Goal: Task Accomplishment & Management: Manage account settings

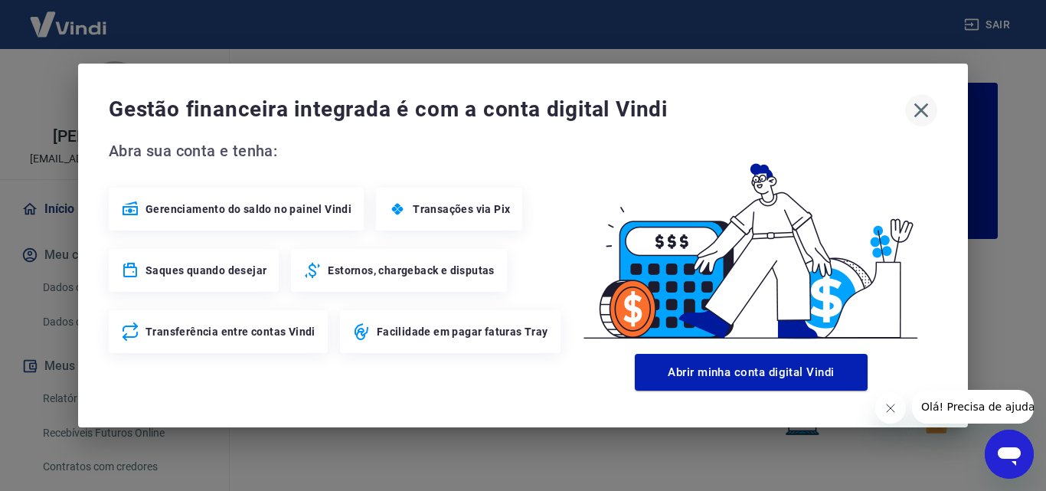
click at [933, 110] on icon "button" at bounding box center [921, 110] width 25 height 25
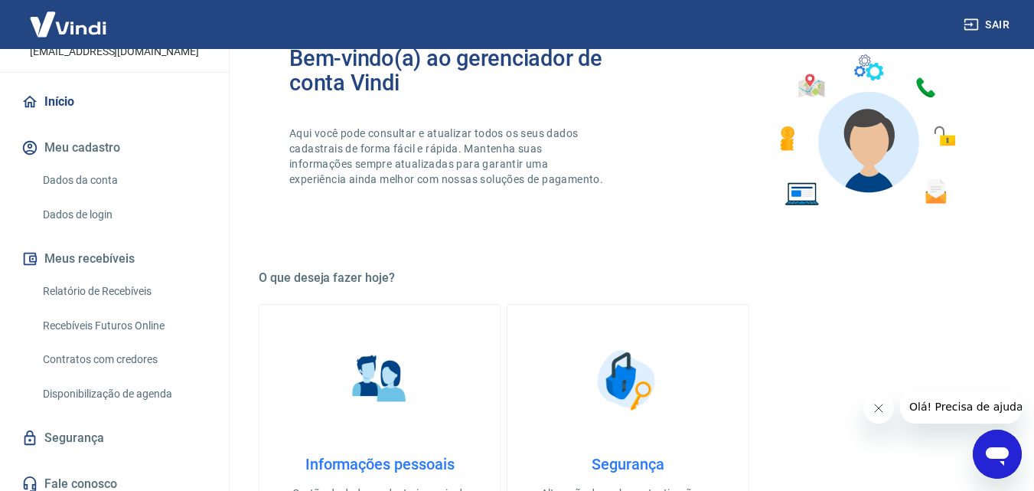
scroll to position [117, 0]
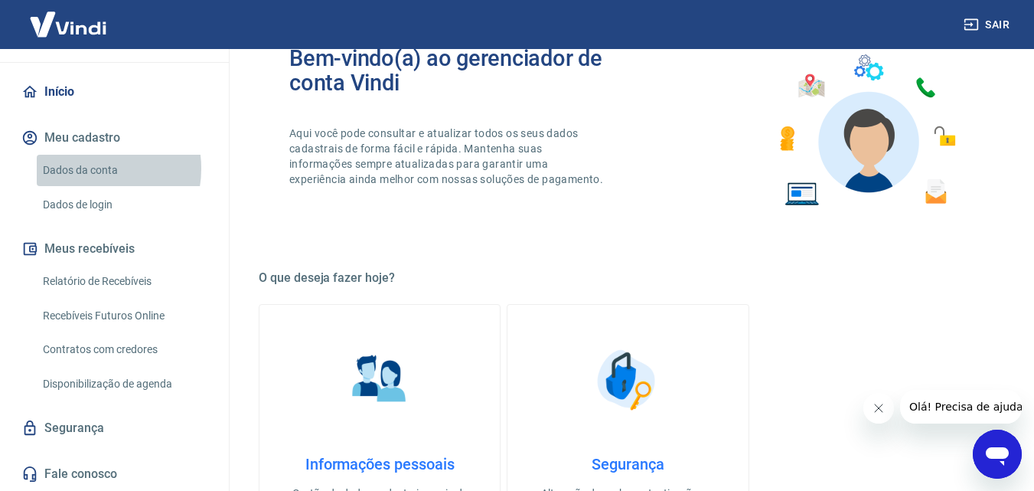
click at [88, 168] on link "Dados da conta" at bounding box center [124, 170] width 174 height 31
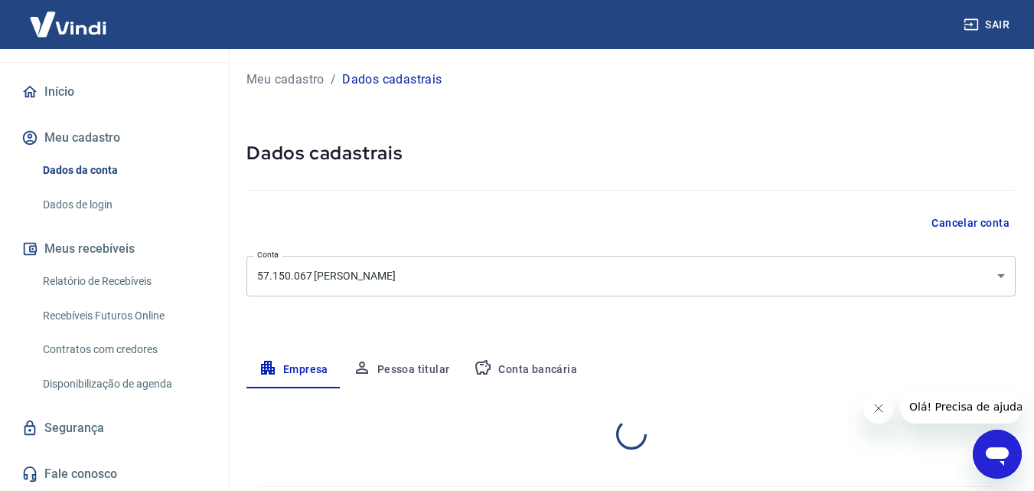
select select "MG"
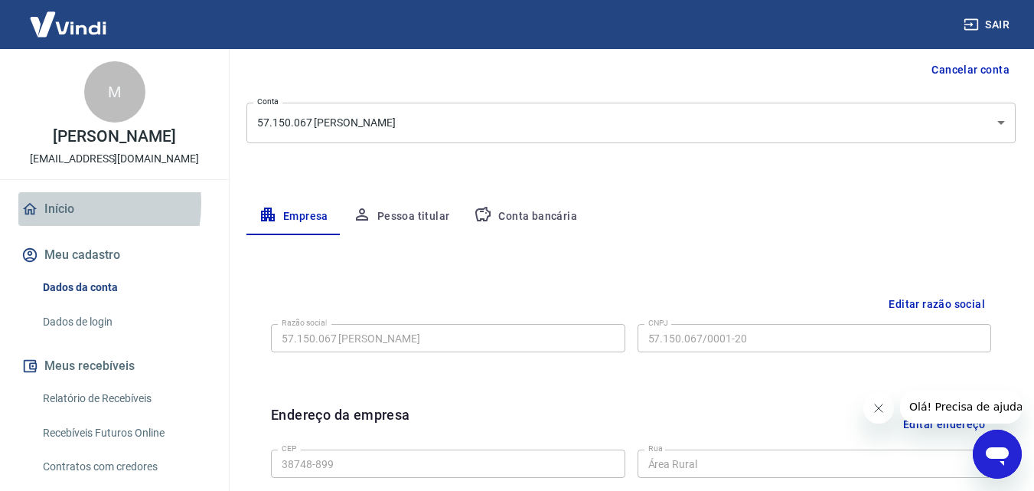
click at [62, 204] on link "Início" at bounding box center [114, 209] width 192 height 34
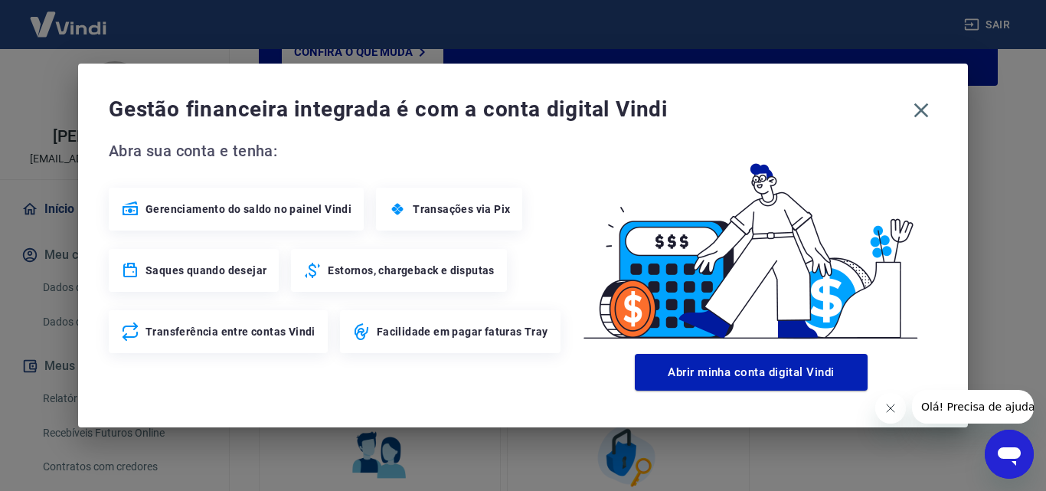
click at [301, 208] on span "Gerenciamento do saldo no painel Vindi" at bounding box center [248, 208] width 206 height 15
click at [917, 104] on icon "button" at bounding box center [921, 110] width 25 height 25
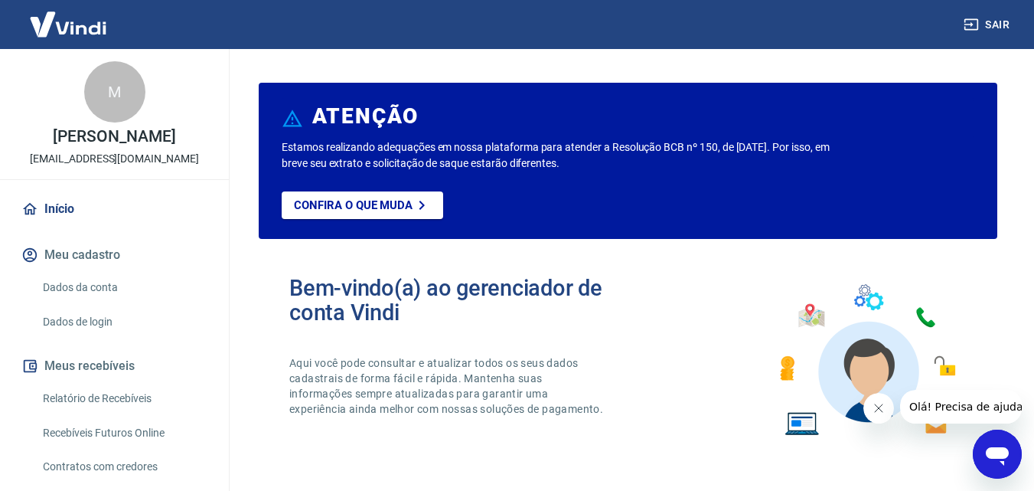
click at [67, 200] on link "Início" at bounding box center [114, 209] width 192 height 34
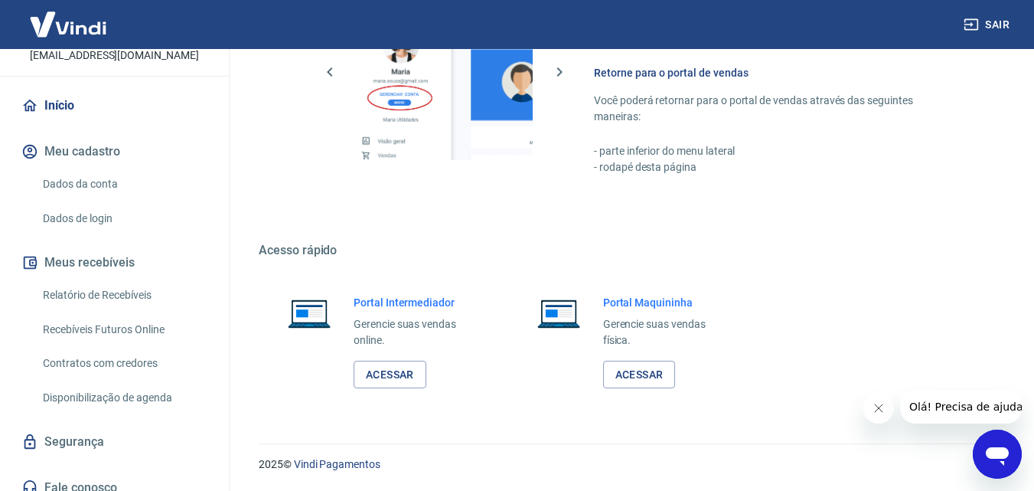
scroll to position [117, 0]
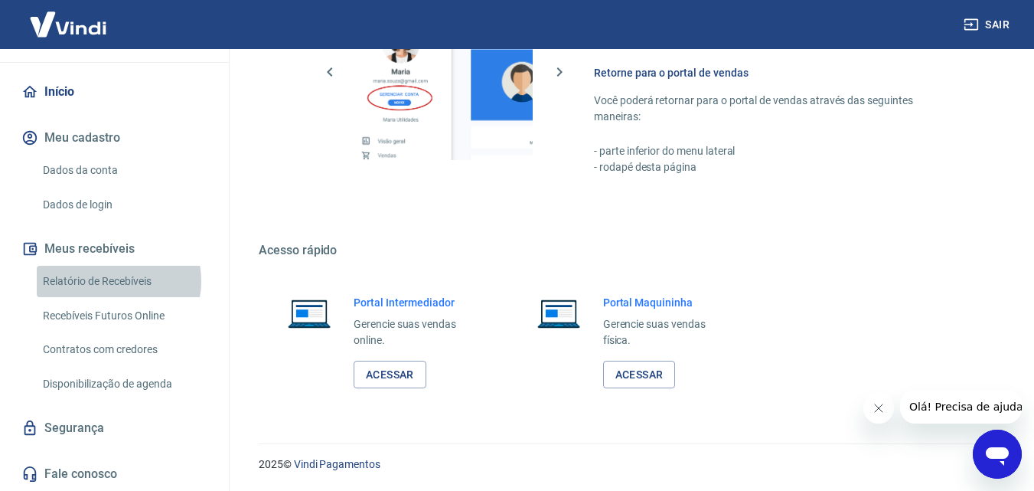
click at [111, 281] on link "Relatório de Recebíveis" at bounding box center [124, 281] width 174 height 31
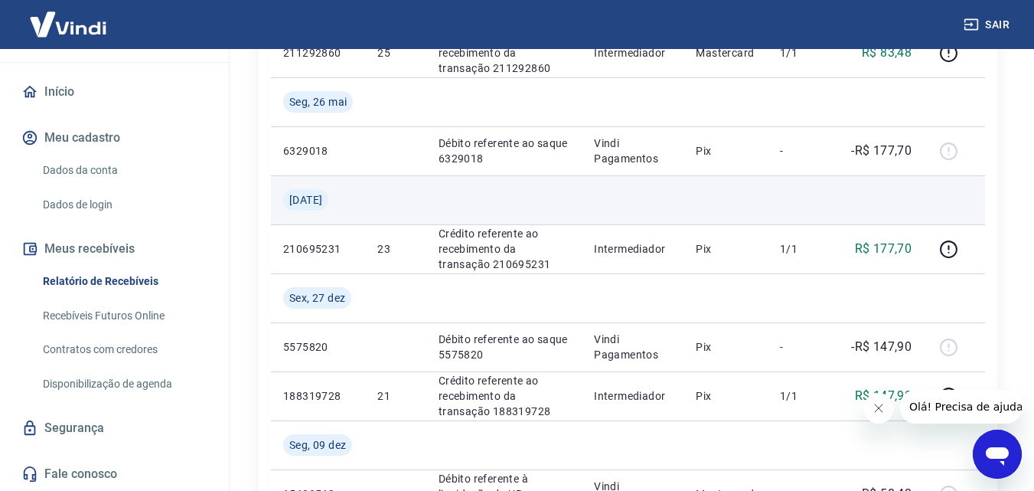
scroll to position [459, 0]
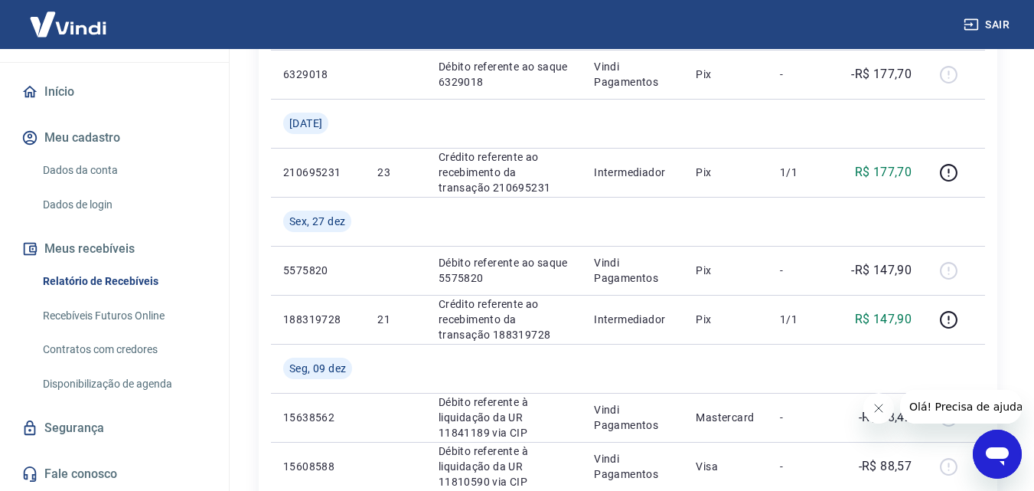
click at [84, 319] on link "Recebíveis Futuros Online" at bounding box center [124, 315] width 174 height 31
